Goal: Information Seeking & Learning: Learn about a topic

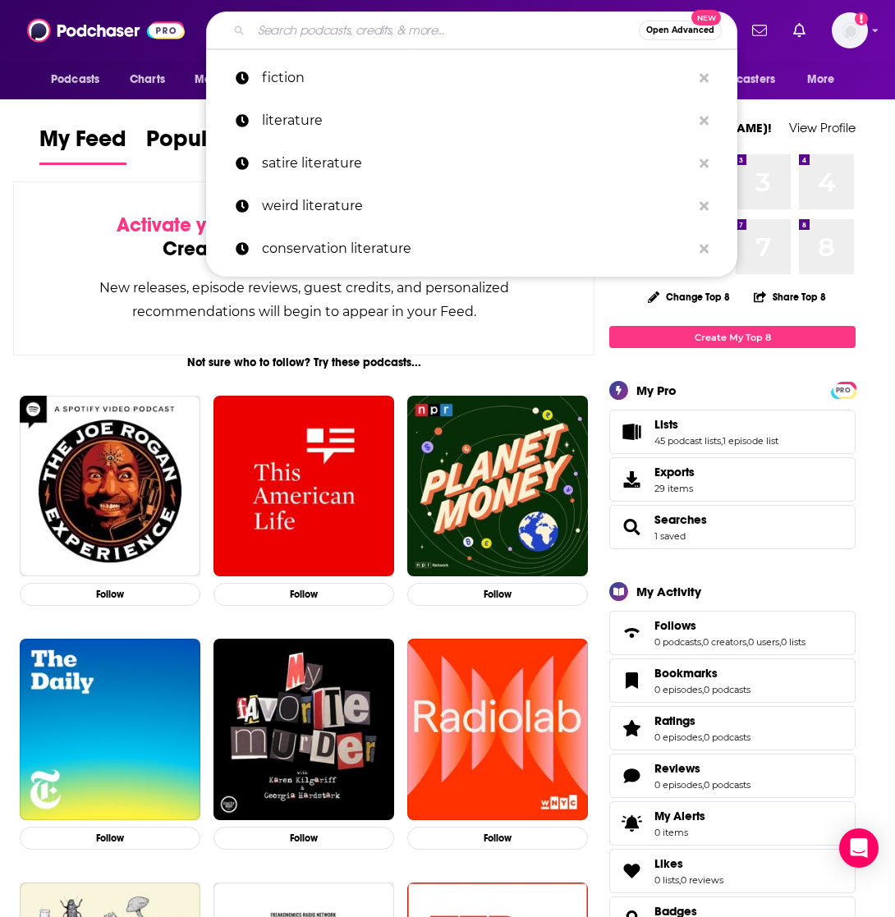
click at [435, 34] on input "Search podcasts, credits, & more..." at bounding box center [445, 30] width 388 height 26
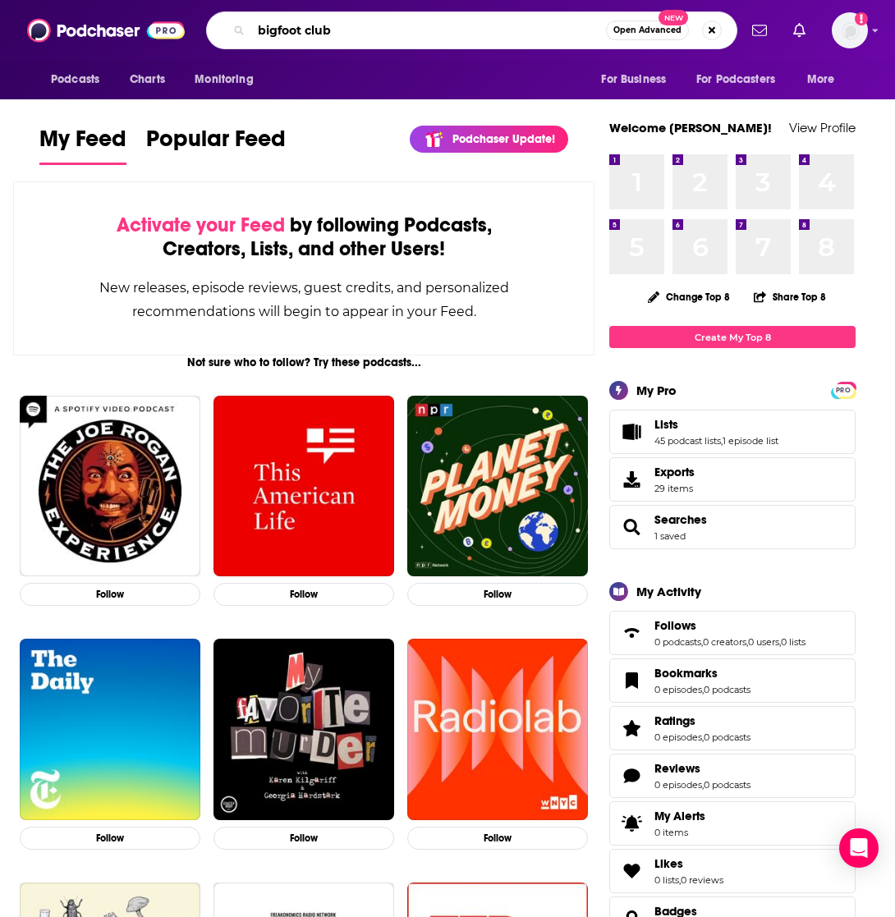
type input "bigfoot club"
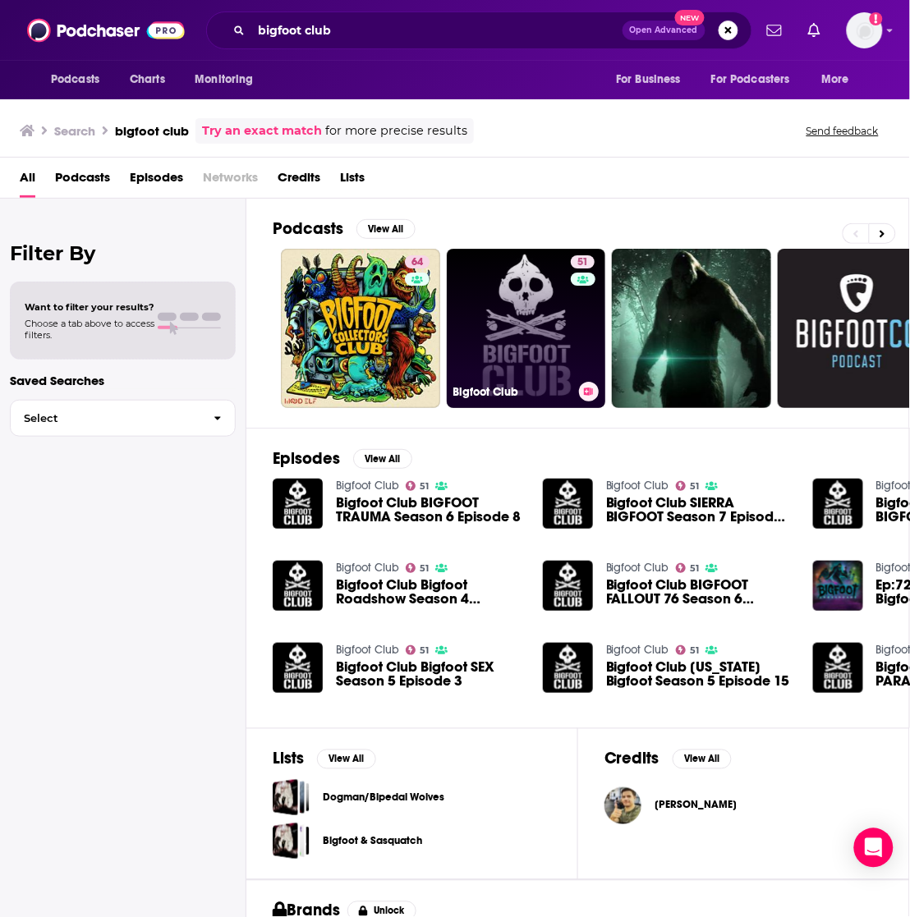
click at [505, 333] on link "51 Bigfoot Club" at bounding box center [526, 328] width 159 height 159
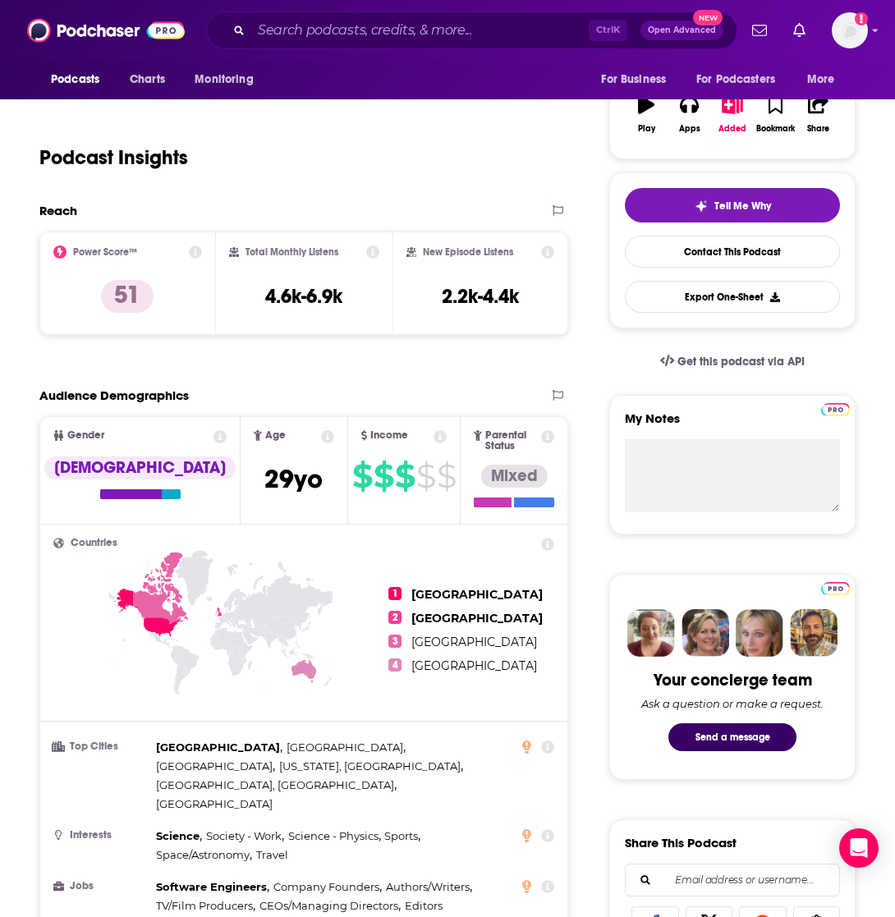
scroll to position [205, 0]
